Goal: Navigation & Orientation: Find specific page/section

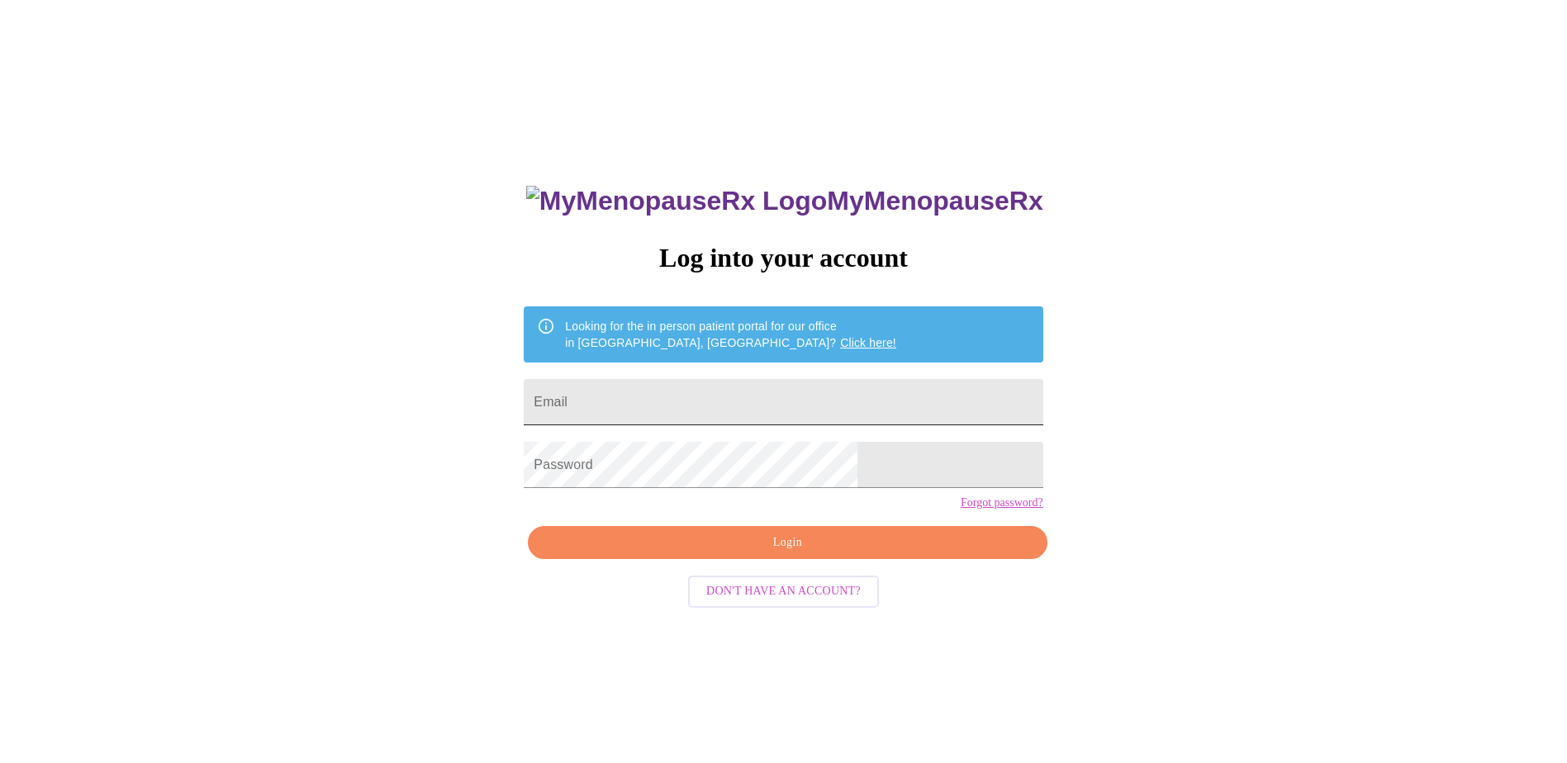
click at [789, 397] on input "Email" at bounding box center [783, 402] width 519 height 46
type input "[EMAIL_ADDRESS][DOMAIN_NAME]"
click at [818, 553] on span "Login" at bounding box center [787, 543] width 481 height 21
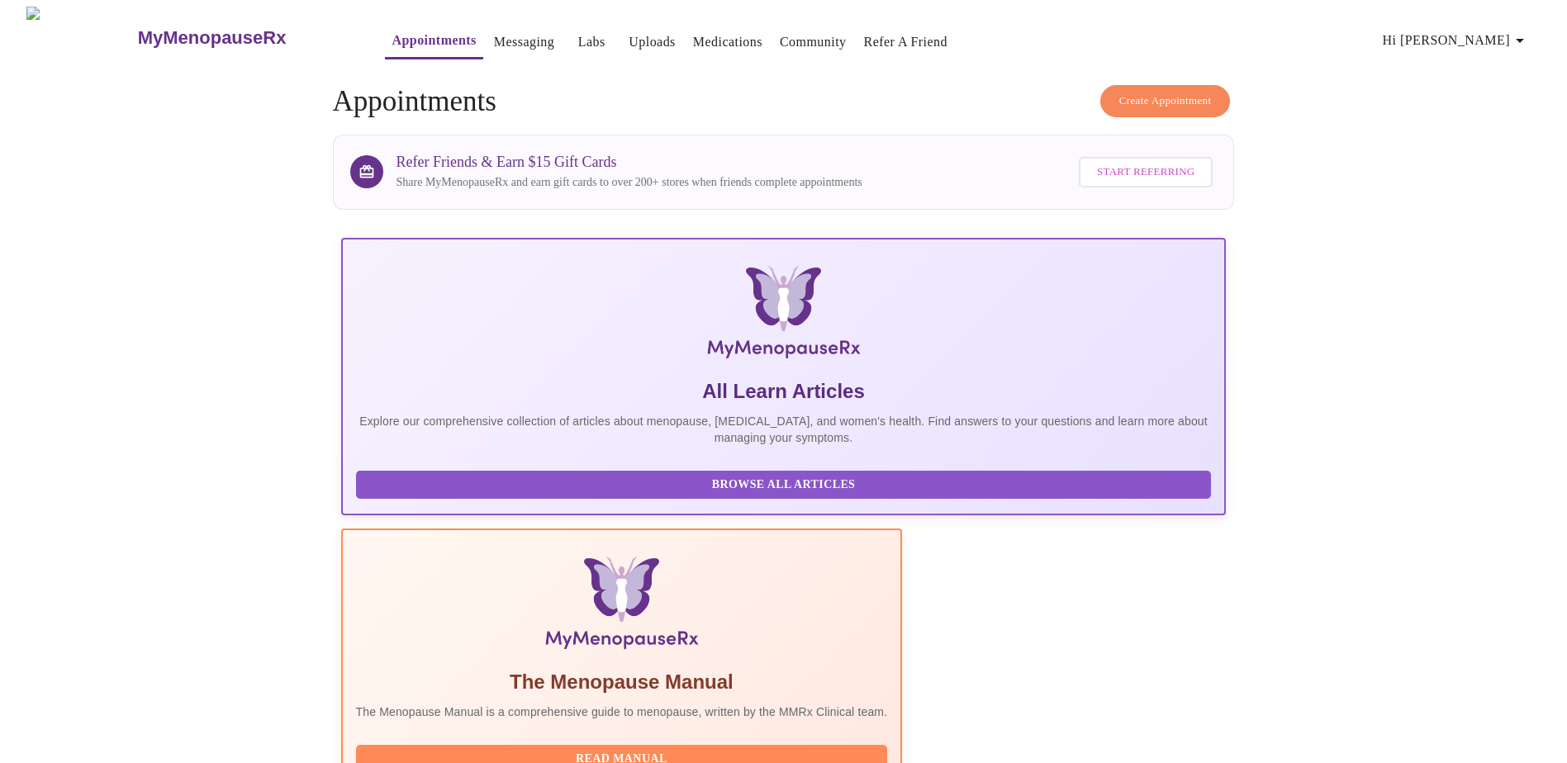
click at [497, 38] on link "Messaging" at bounding box center [524, 42] width 60 height 23
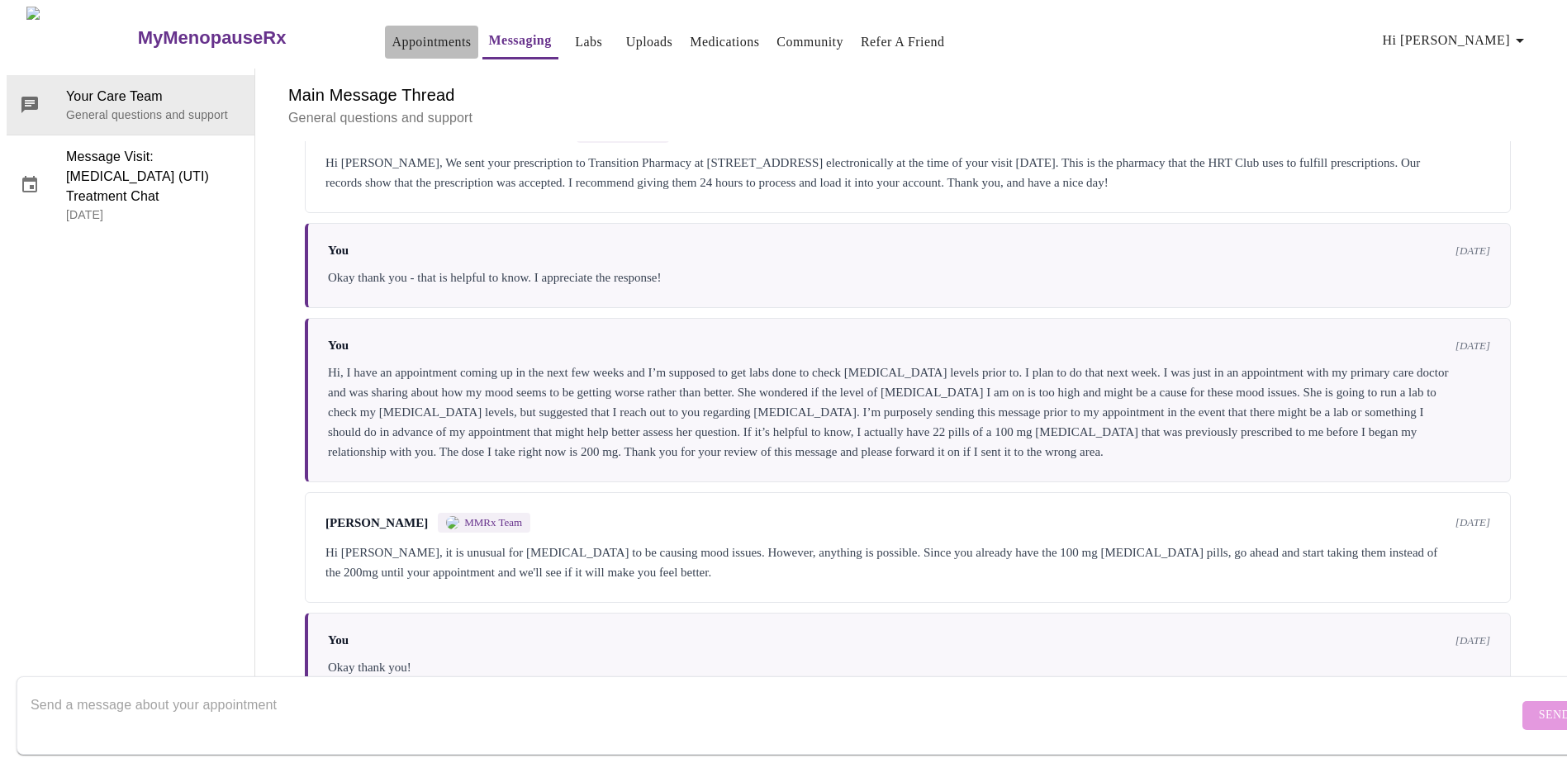
click at [410, 35] on link "Appointments" at bounding box center [430, 42] width 79 height 23
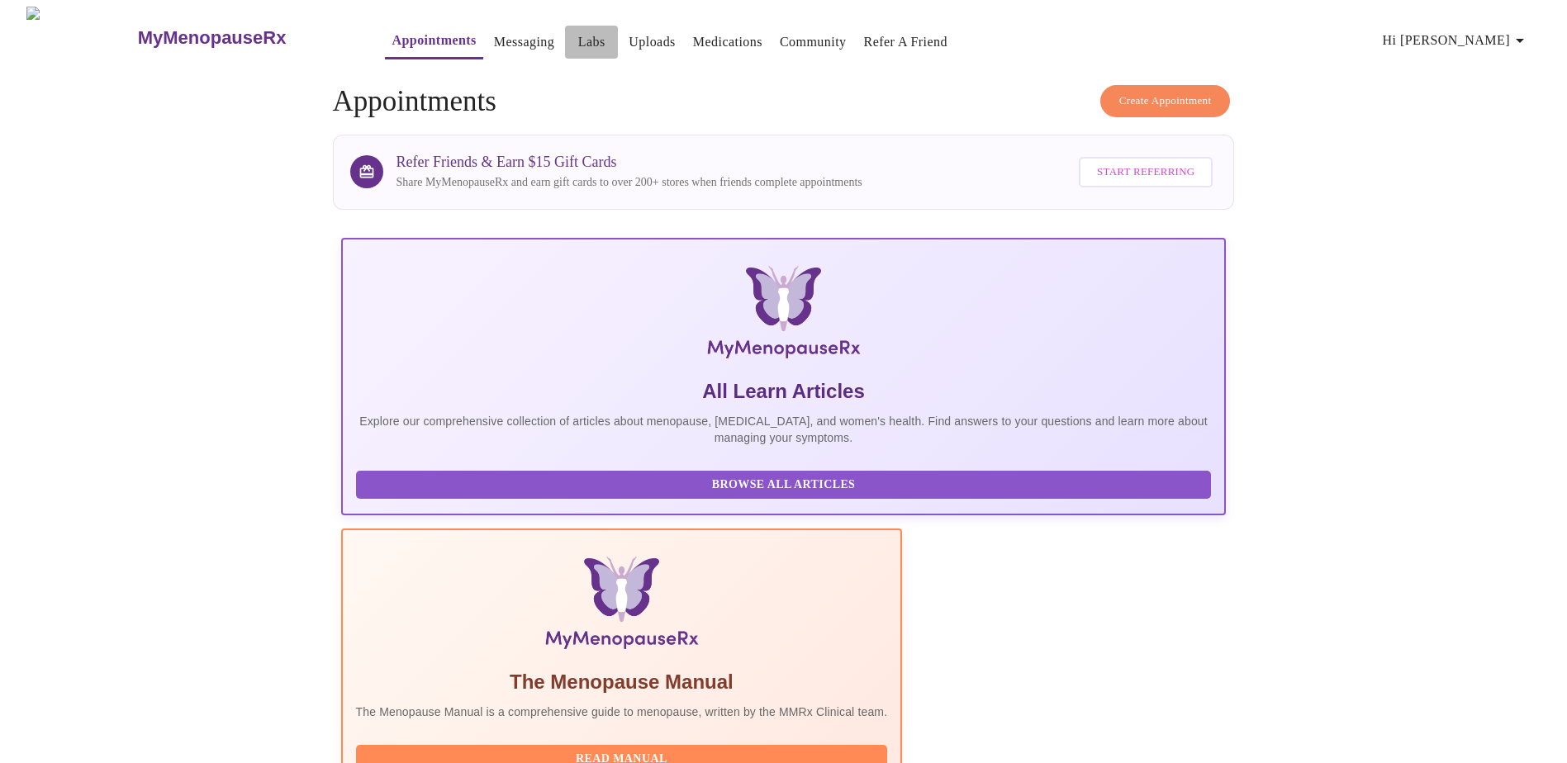
click at [578, 40] on link "Labs" at bounding box center [591, 42] width 27 height 23
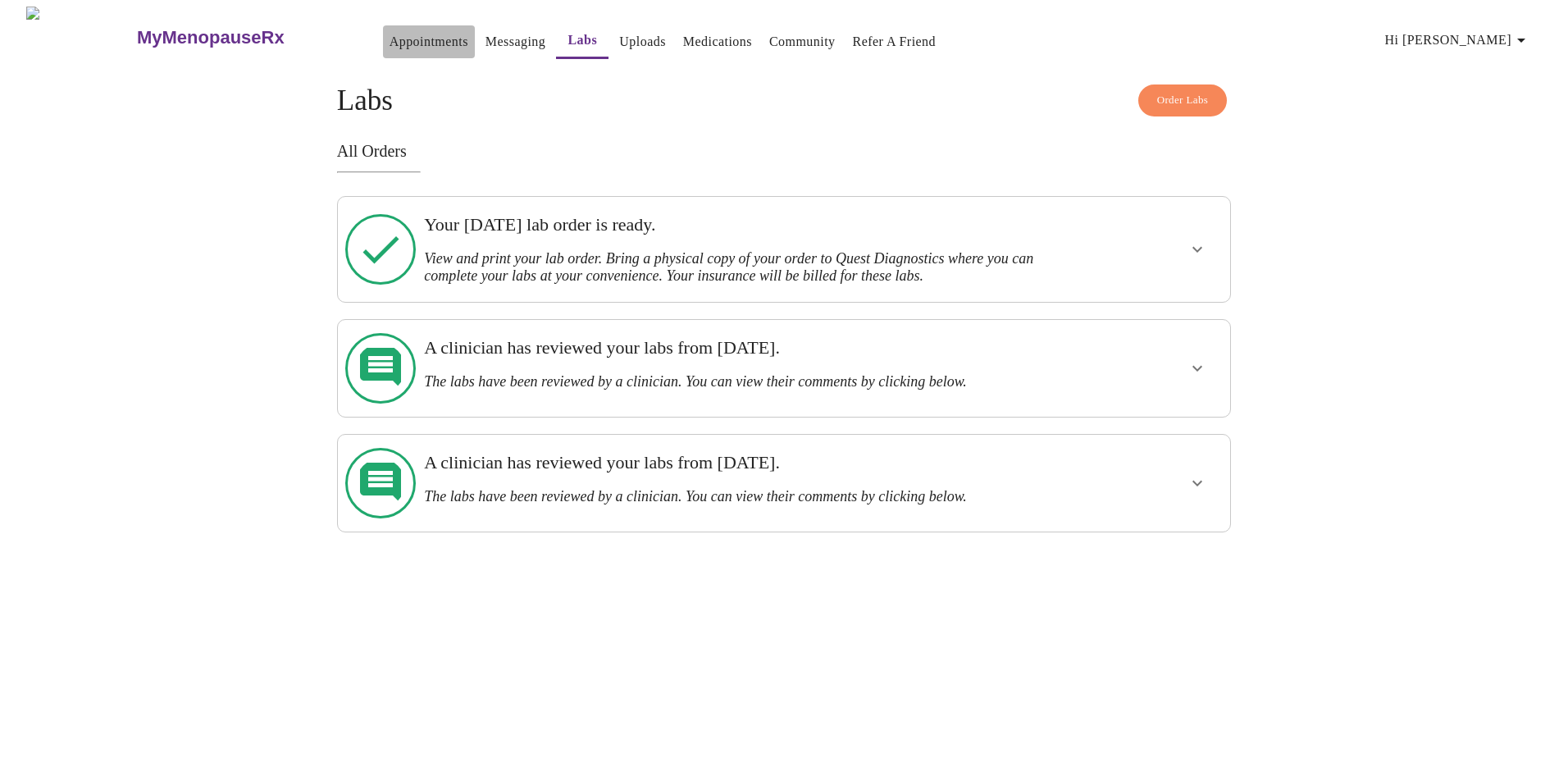
click at [389, 31] on link "Appointments" at bounding box center [428, 42] width 78 height 23
